Goal: Find specific page/section: Find specific page/section

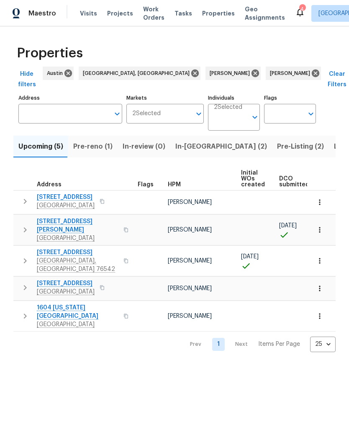
click at [334, 141] on span "Listed (38)" at bounding box center [352, 147] width 36 height 12
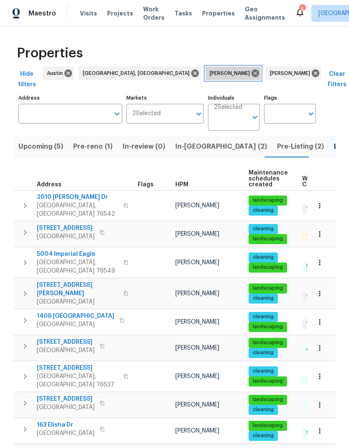
click at [251, 69] on icon at bounding box center [255, 73] width 9 height 9
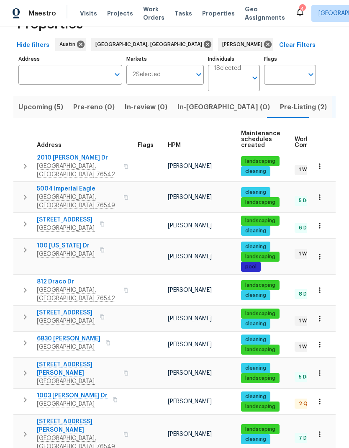
scroll to position [28, 0]
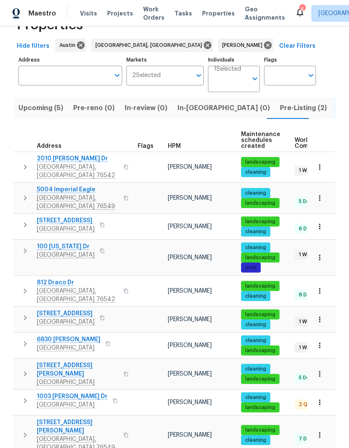
click at [280, 113] on span "Pre-Listing (2)" at bounding box center [303, 108] width 47 height 12
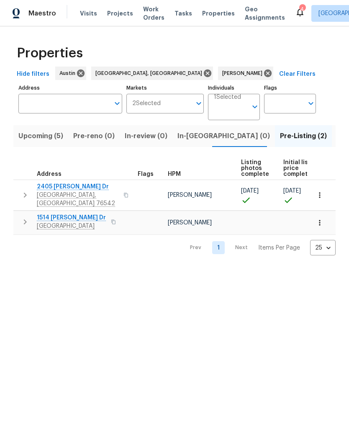
click at [68, 214] on span "1514 Barcus Dr" at bounding box center [71, 218] width 69 height 8
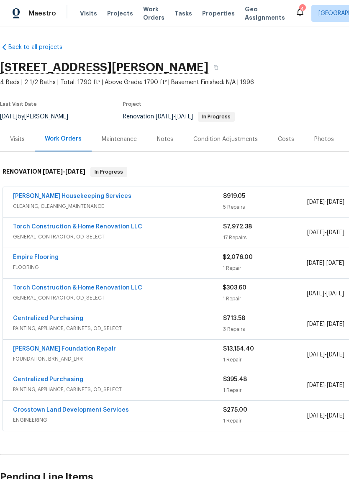
click at [320, 143] on div "Photos" at bounding box center [324, 139] width 20 height 8
